Goal: Check status: Check status

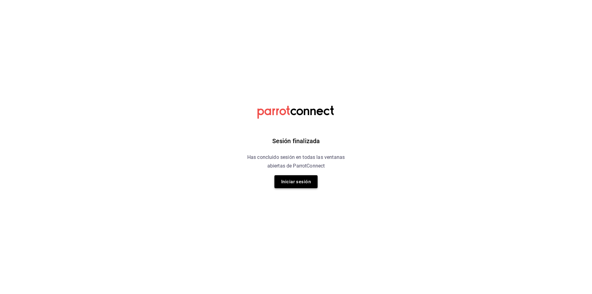
click at [298, 178] on button "Iniciar sesión" at bounding box center [295, 181] width 43 height 13
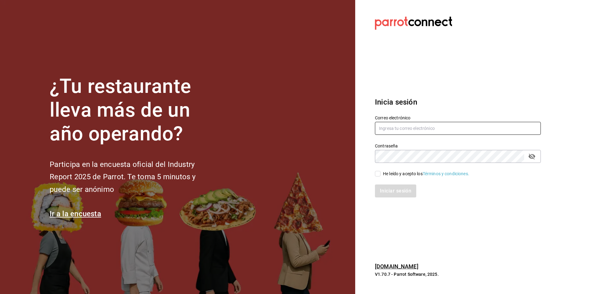
type input "gerente.tiendamiramar@lapitzota.com"
drag, startPoint x: 399, startPoint y: 173, endPoint x: 395, endPoint y: 167, distance: 7.7
click at [399, 173] on div "He leído y acepto los Términos y condiciones." at bounding box center [426, 173] width 86 height 6
click at [380, 173] on input "He leído y acepto los Términos y condiciones." at bounding box center [378, 174] width 6 height 6
checkbox input "true"
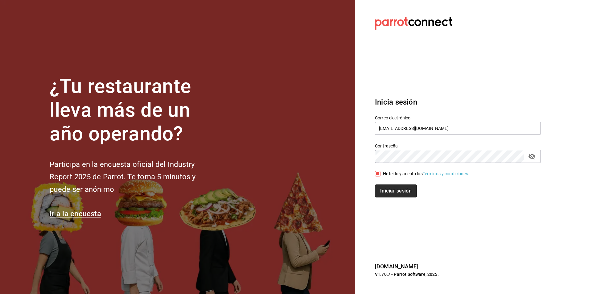
click at [404, 192] on button "Iniciar sesión" at bounding box center [396, 190] width 42 height 13
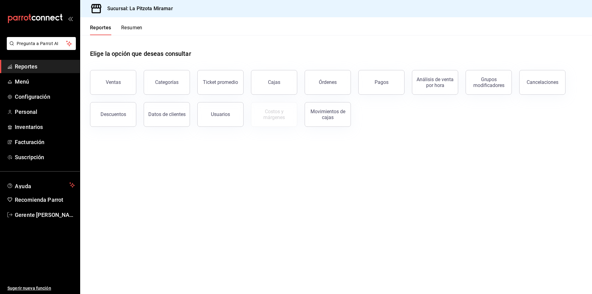
click at [131, 25] on button "Resumen" at bounding box center [131, 30] width 21 height 10
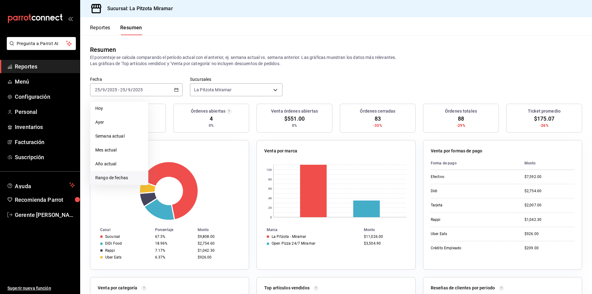
click at [137, 180] on span "Rango de fechas" at bounding box center [119, 177] width 48 height 6
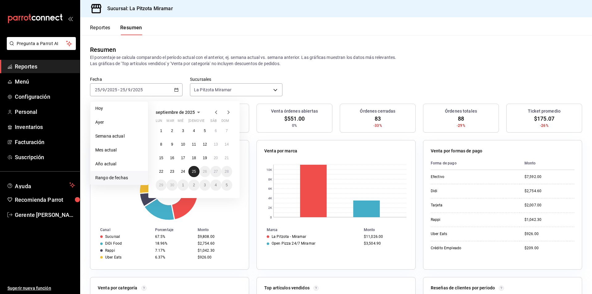
click at [191, 171] on button "25" at bounding box center [193, 171] width 11 height 11
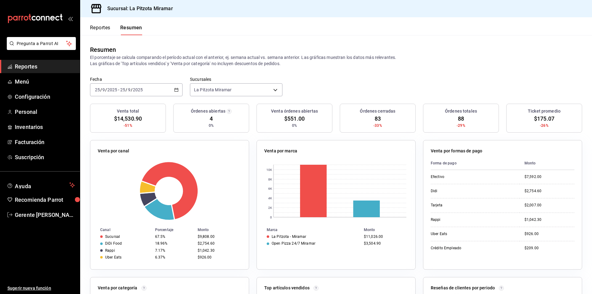
click at [175, 88] on icon "button" at bounding box center [176, 90] width 4 height 4
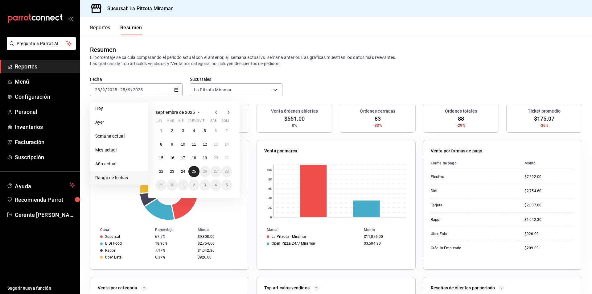
click at [196, 174] on button "25" at bounding box center [193, 171] width 11 height 11
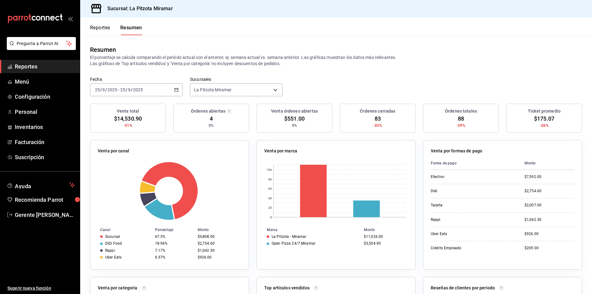
drag, startPoint x: 179, startPoint y: 94, endPoint x: 186, endPoint y: 88, distance: 8.8
click at [180, 94] on div "[DATE] [DATE] - [DATE] [DATE]" at bounding box center [136, 89] width 92 height 13
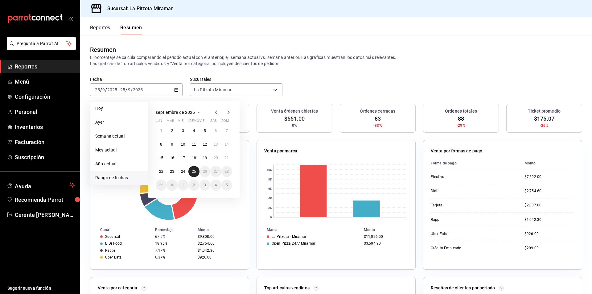
click at [191, 171] on button "25" at bounding box center [193, 171] width 11 height 11
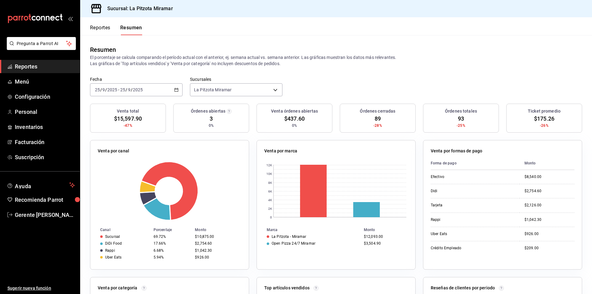
click at [177, 92] on div "[DATE] [DATE] - [DATE] [DATE]" at bounding box center [136, 89] width 92 height 13
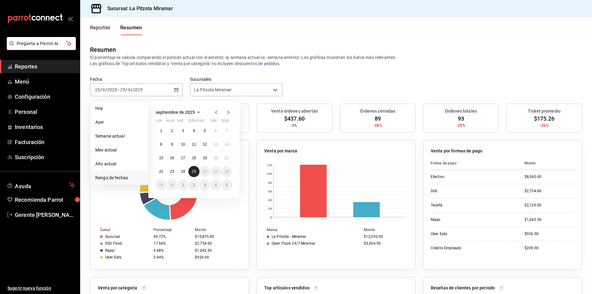
click at [190, 173] on button "25" at bounding box center [193, 171] width 11 height 11
